Goal: Check status

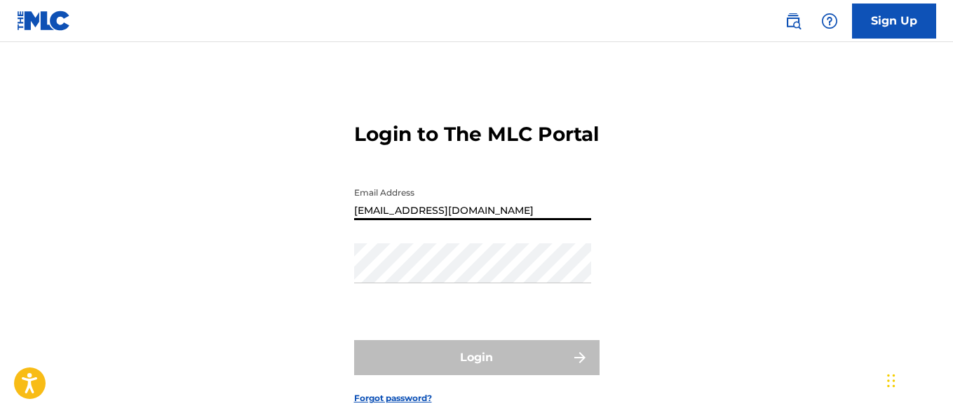
type input "[EMAIL_ADDRESS][DOMAIN_NAME]"
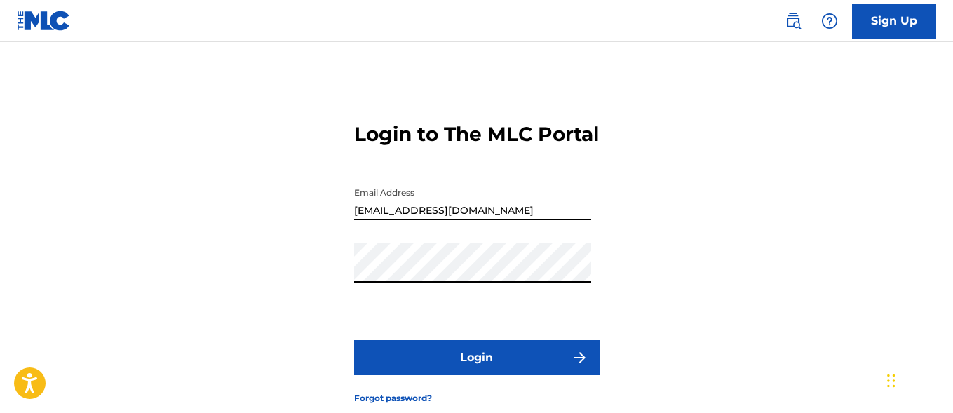
click at [476, 375] on button "Login" at bounding box center [476, 357] width 245 height 35
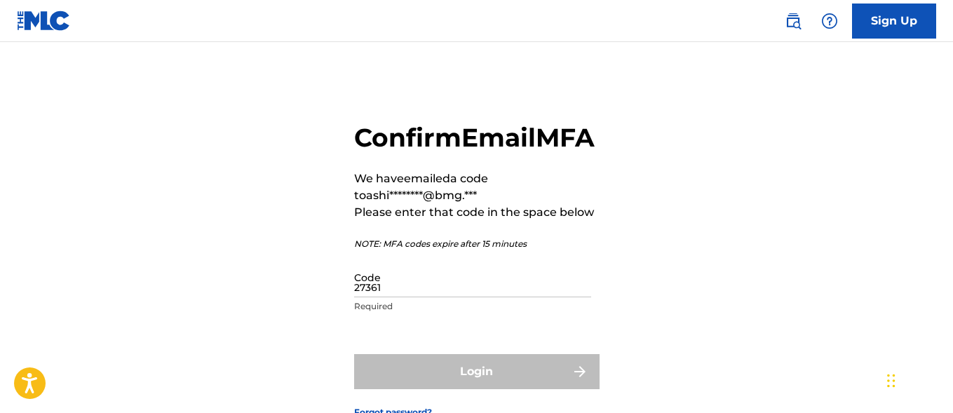
type input "273614"
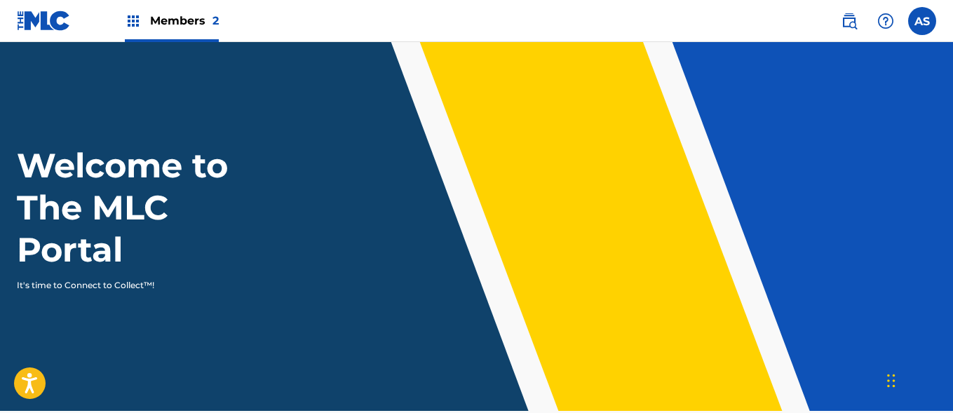
click at [133, 21] on img at bounding box center [133, 21] width 17 height 17
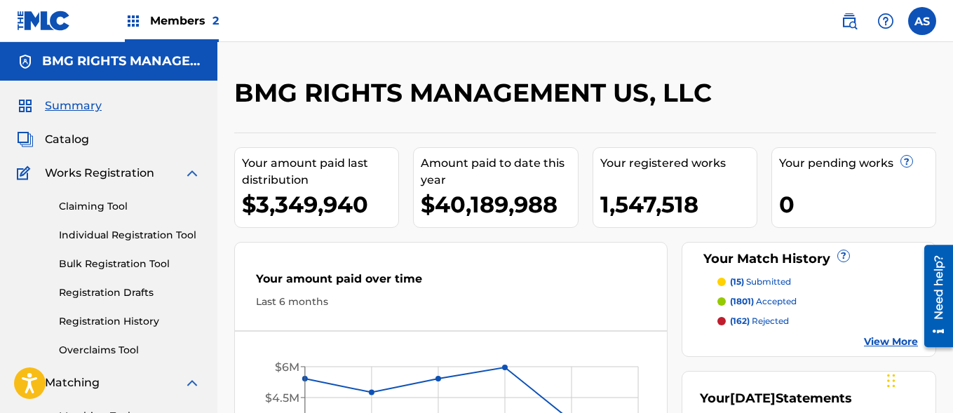
scroll to position [304, 0]
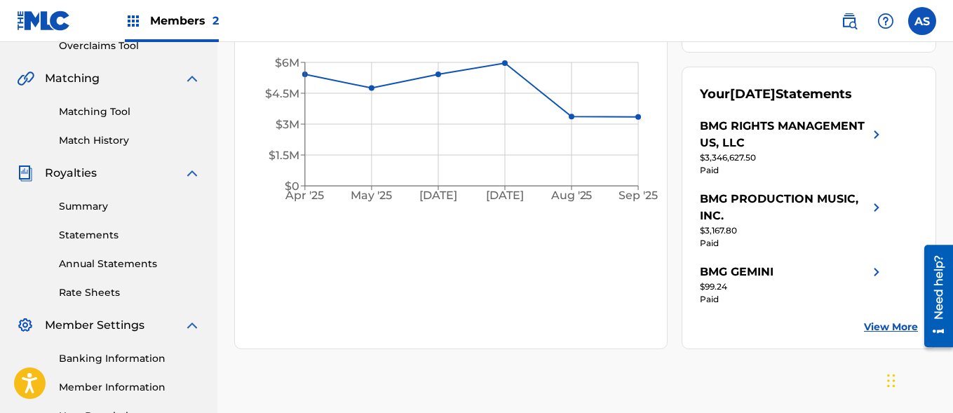
click at [130, 206] on link "Summary" at bounding box center [130, 206] width 142 height 15
